Goal: Task Accomplishment & Management: Use online tool/utility

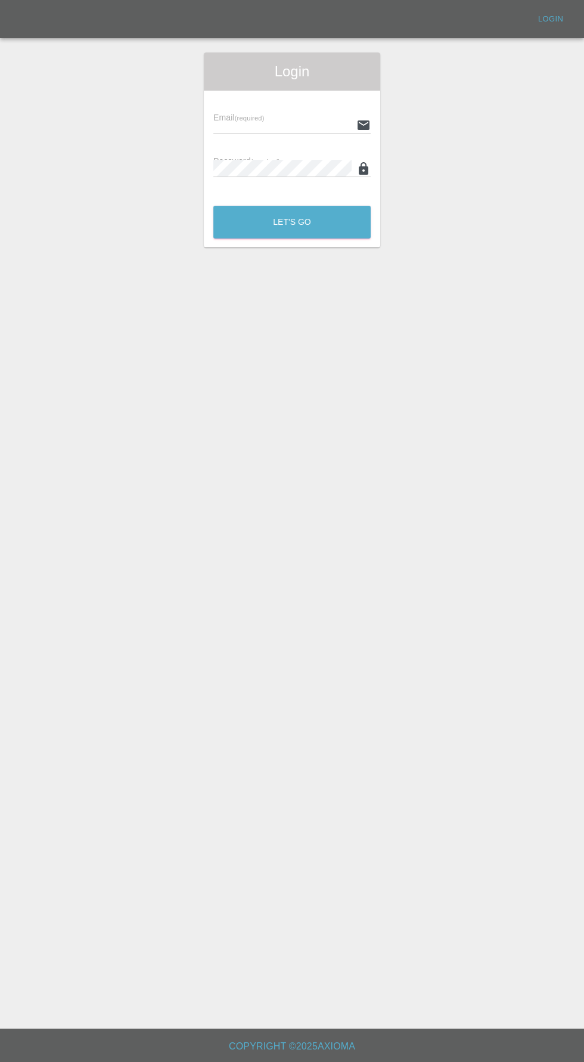
click at [280, 124] on input "text" at bounding box center [282, 124] width 138 height 17
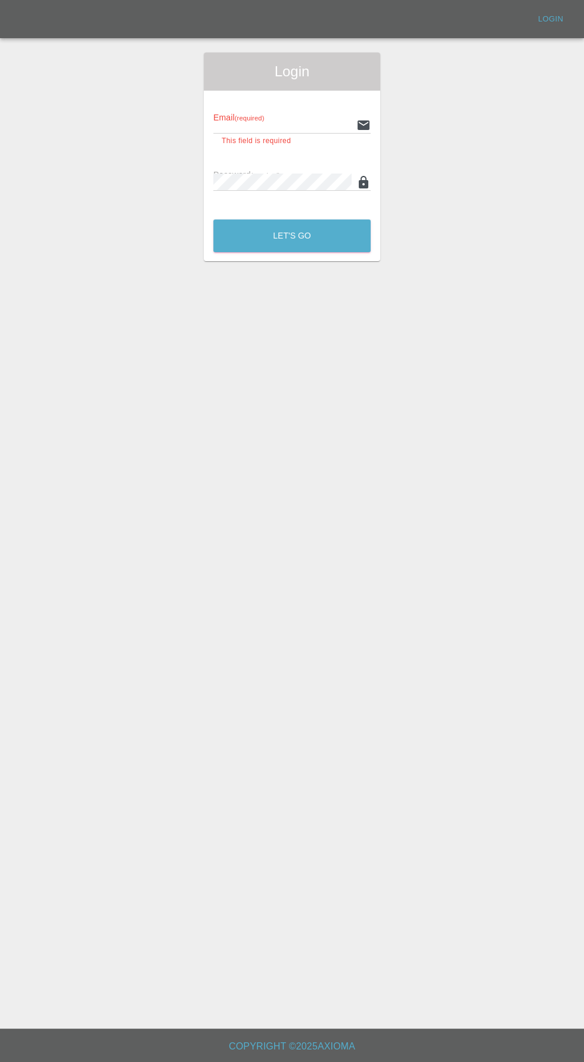
type input "[EMAIL_ADDRESS][DOMAIN_NAME]"
click at [213, 219] on button "Let's Go" at bounding box center [291, 235] width 157 height 33
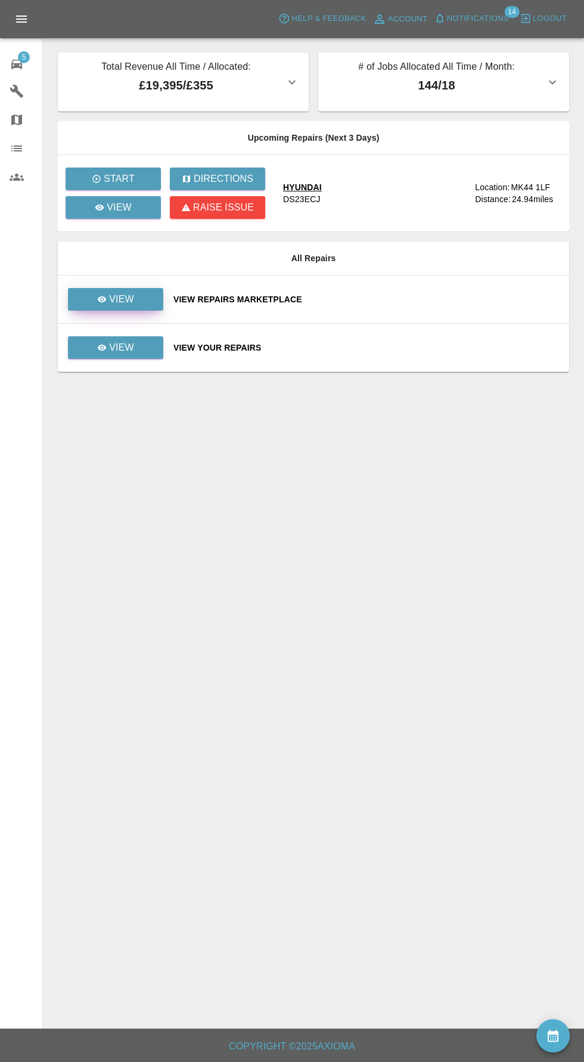
click at [138, 297] on link "View" at bounding box center [115, 299] width 95 height 23
